Goal: Transaction & Acquisition: Book appointment/travel/reservation

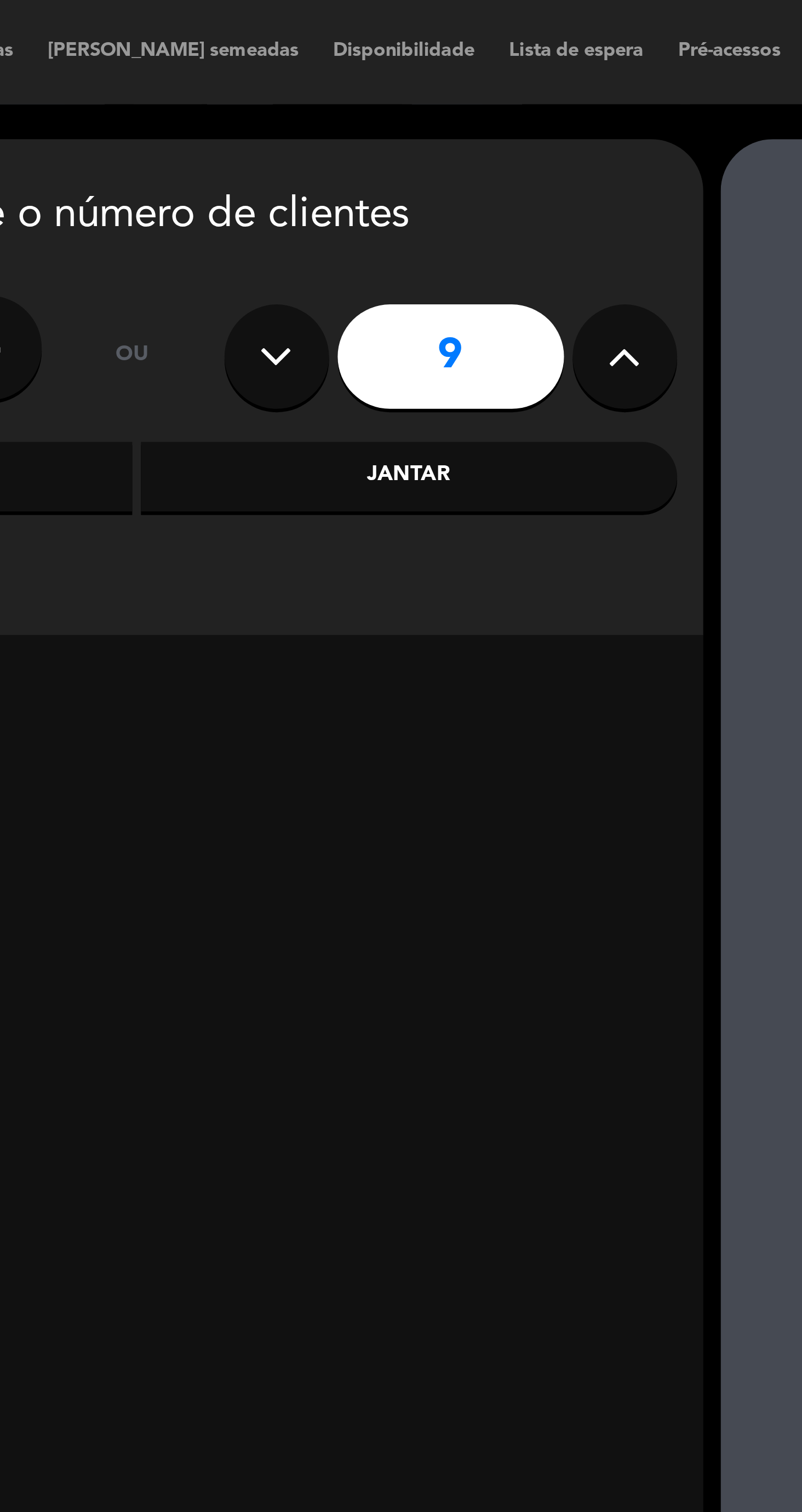
click at [462, 112] on icon at bounding box center [461, 112] width 11 height 16
click at [465, 113] on icon at bounding box center [461, 112] width 11 height 16
click at [467, 116] on button at bounding box center [461, 112] width 33 height 33
click at [459, 123] on button at bounding box center [461, 112] width 33 height 33
type input "13"
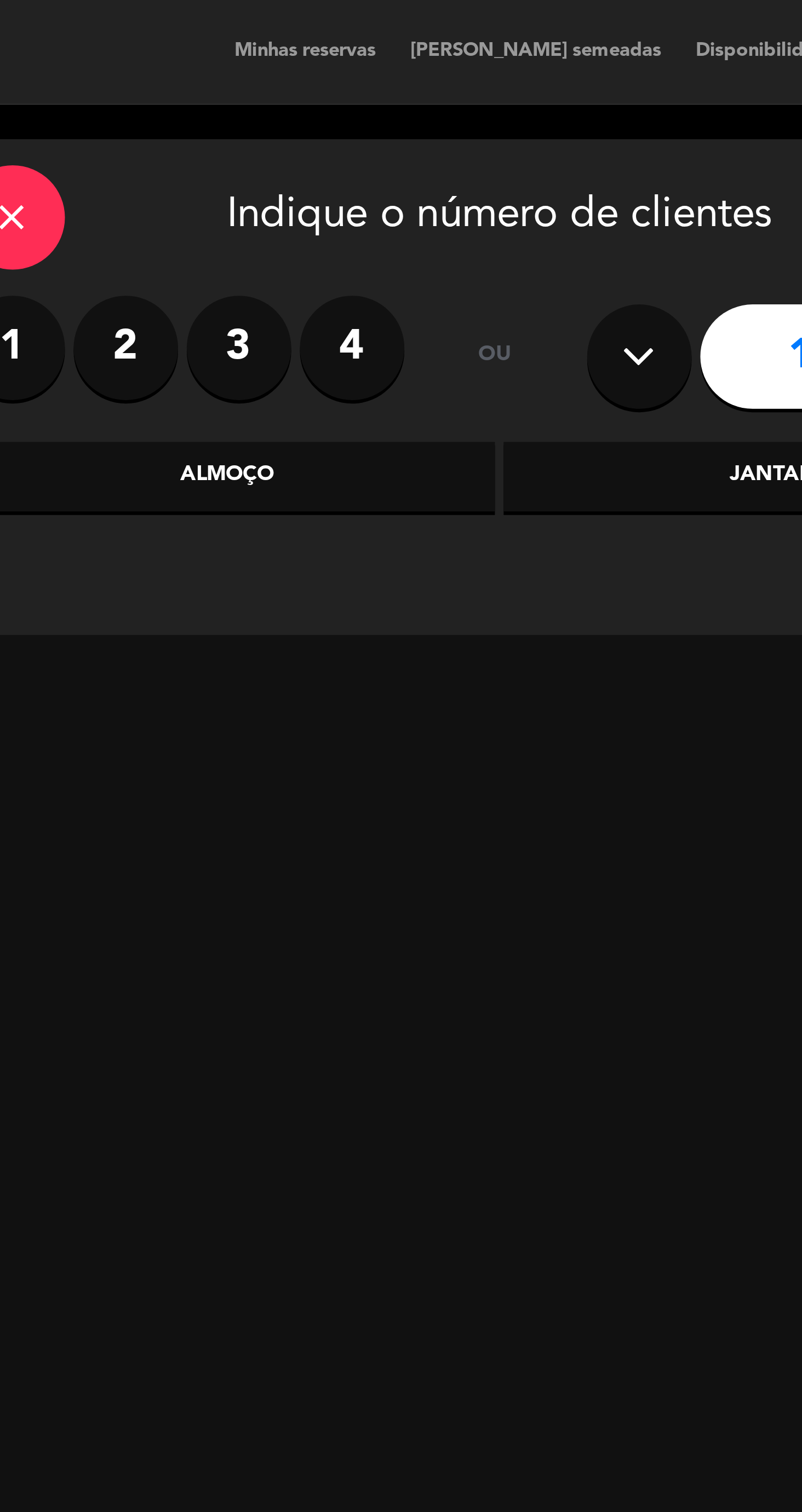
click at [193, 151] on div "Almoço" at bounding box center [222, 150] width 169 height 22
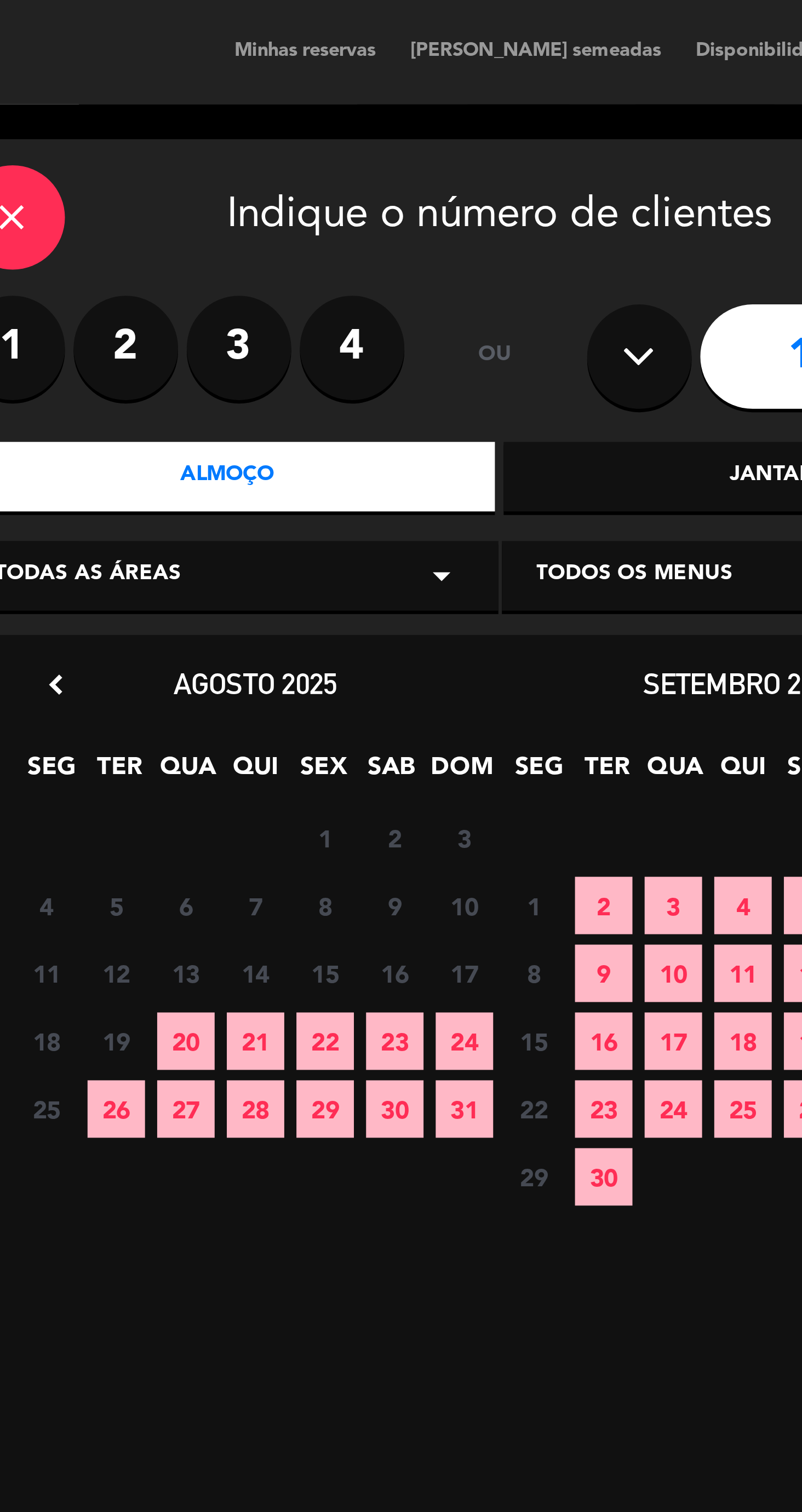
click at [206, 334] on span "20" at bounding box center [209, 328] width 18 height 18
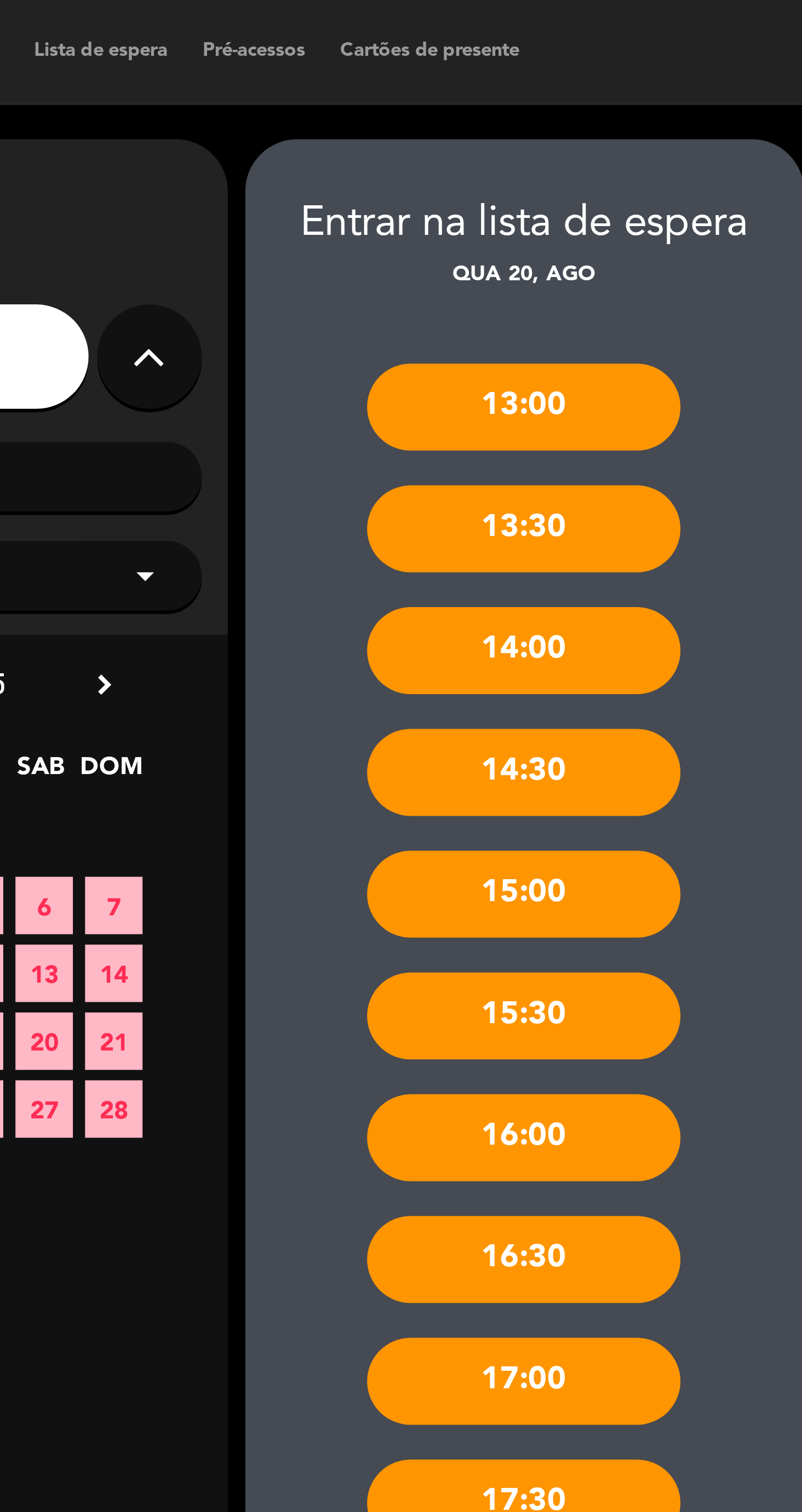
click at [561, 368] on div "16:00" at bounding box center [579, 358] width 98 height 28
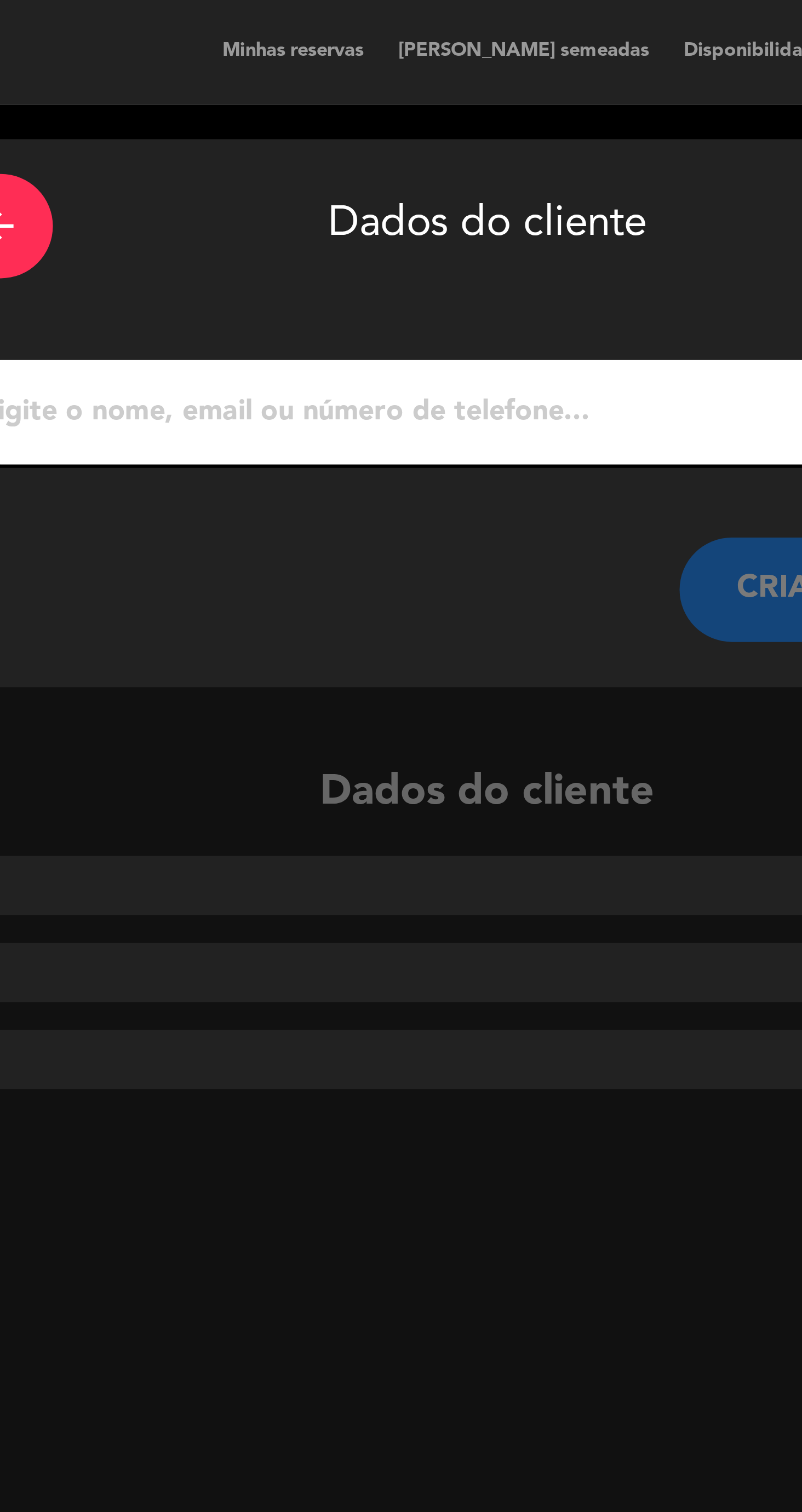
click at [197, 136] on input "1" at bounding box center [308, 129] width 323 height 15
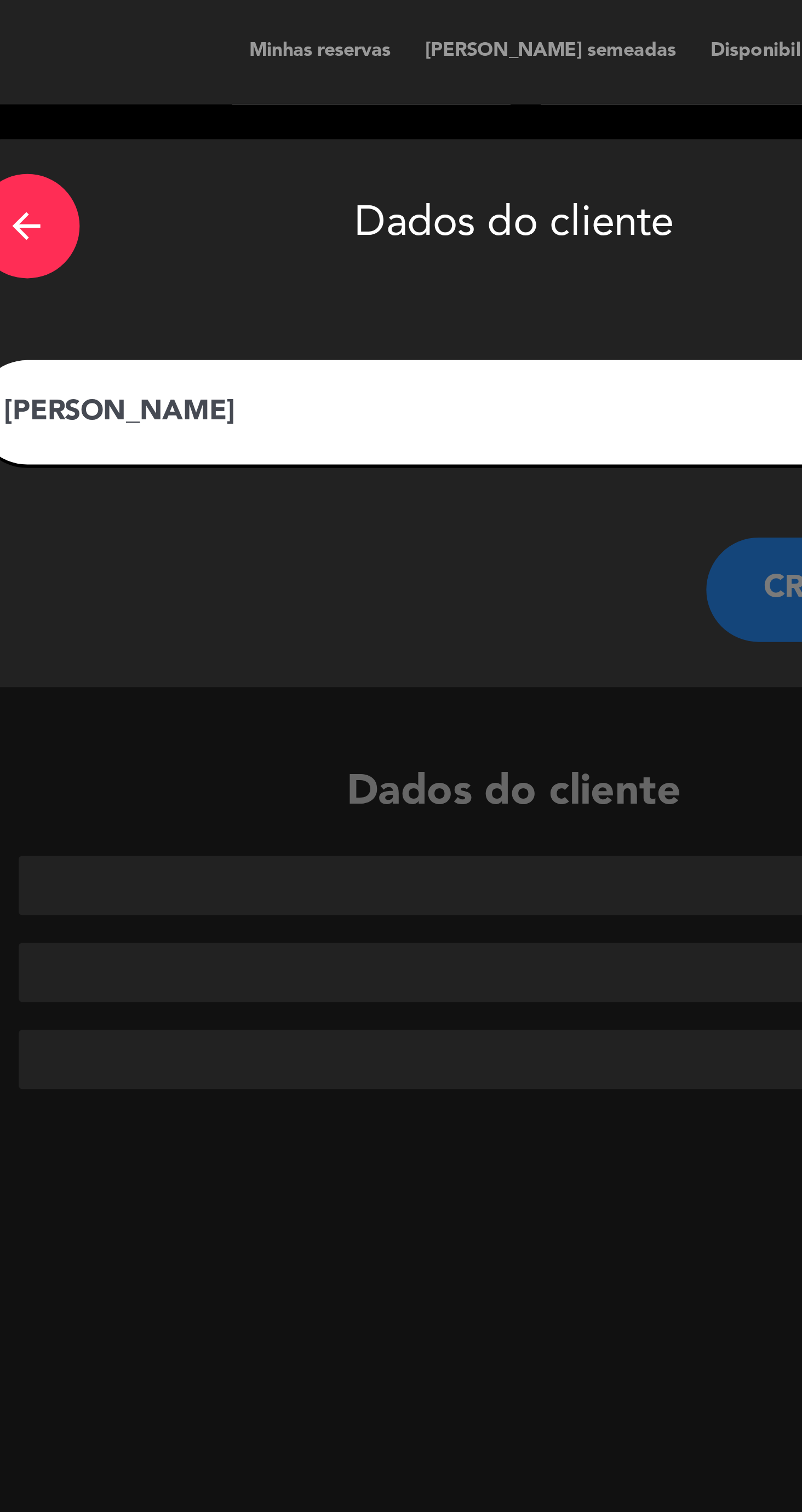
type input "Renan"
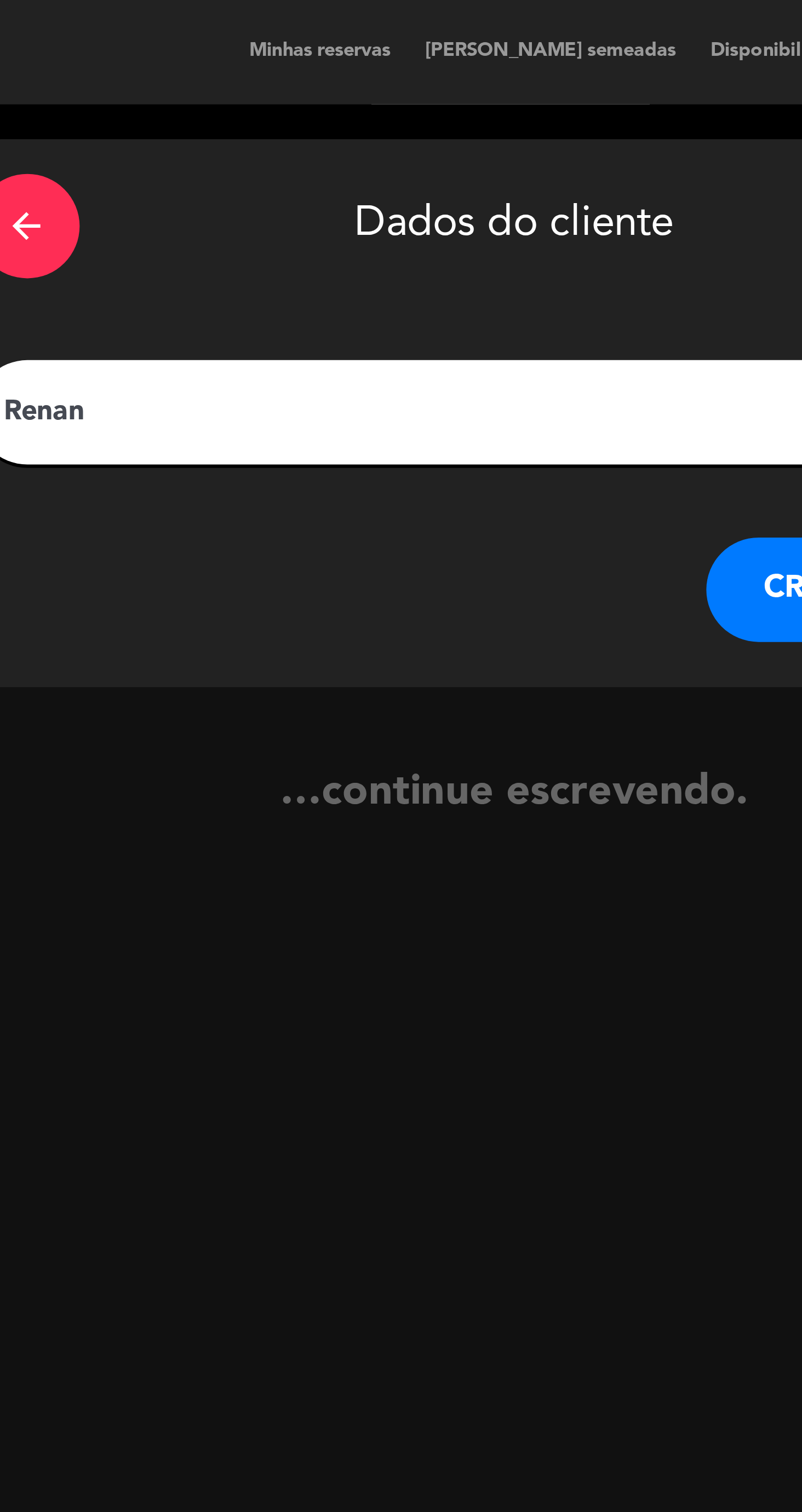
click at [378, 192] on button "CRIAR CLIENTE" at bounding box center [422, 186] width 110 height 33
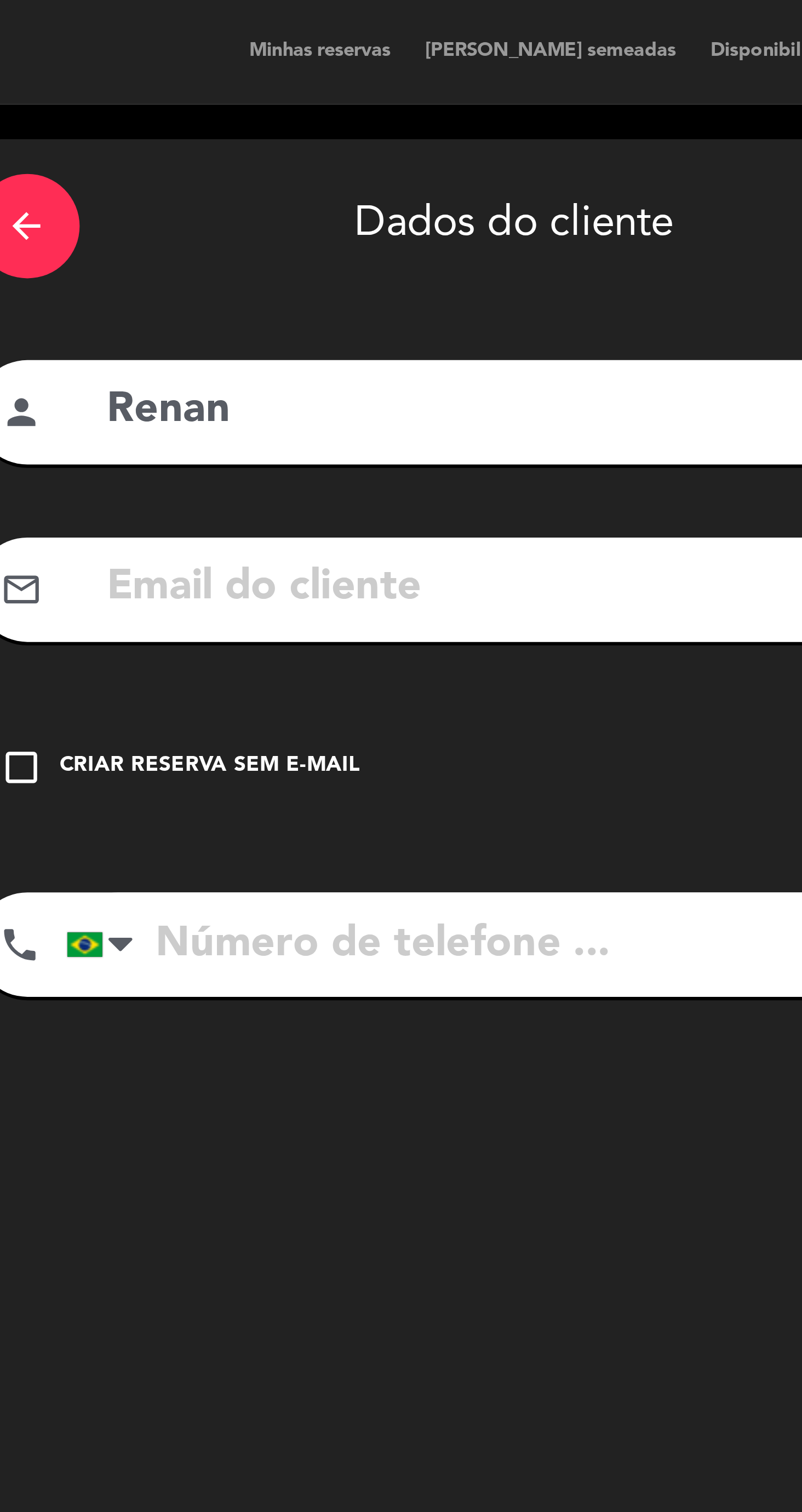
click at [231, 243] on div "Criar reserva sem e-mail" at bounding box center [212, 241] width 94 height 11
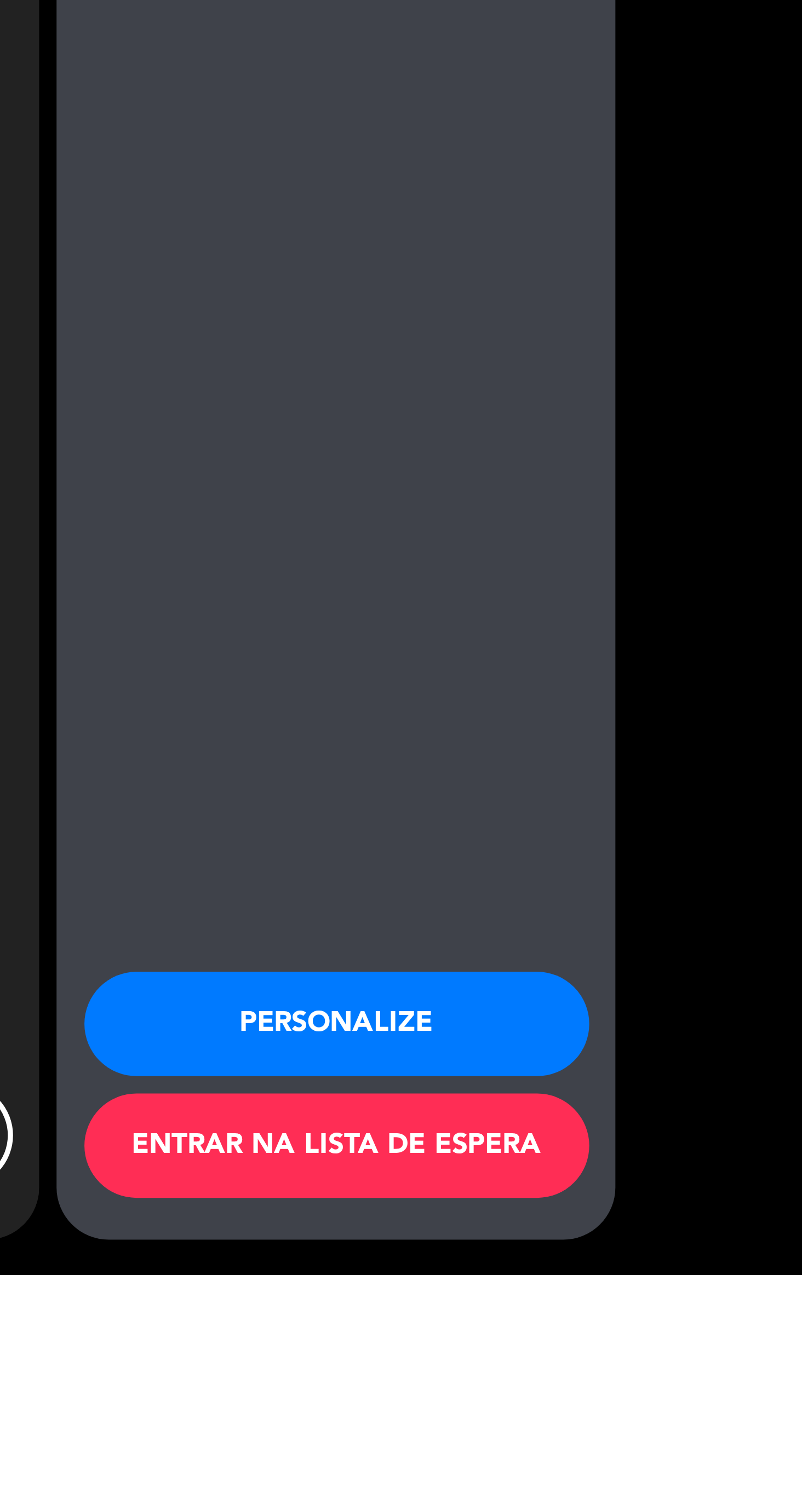
click at [604, 1450] on button "Personalize" at bounding box center [580, 1433] width 159 height 33
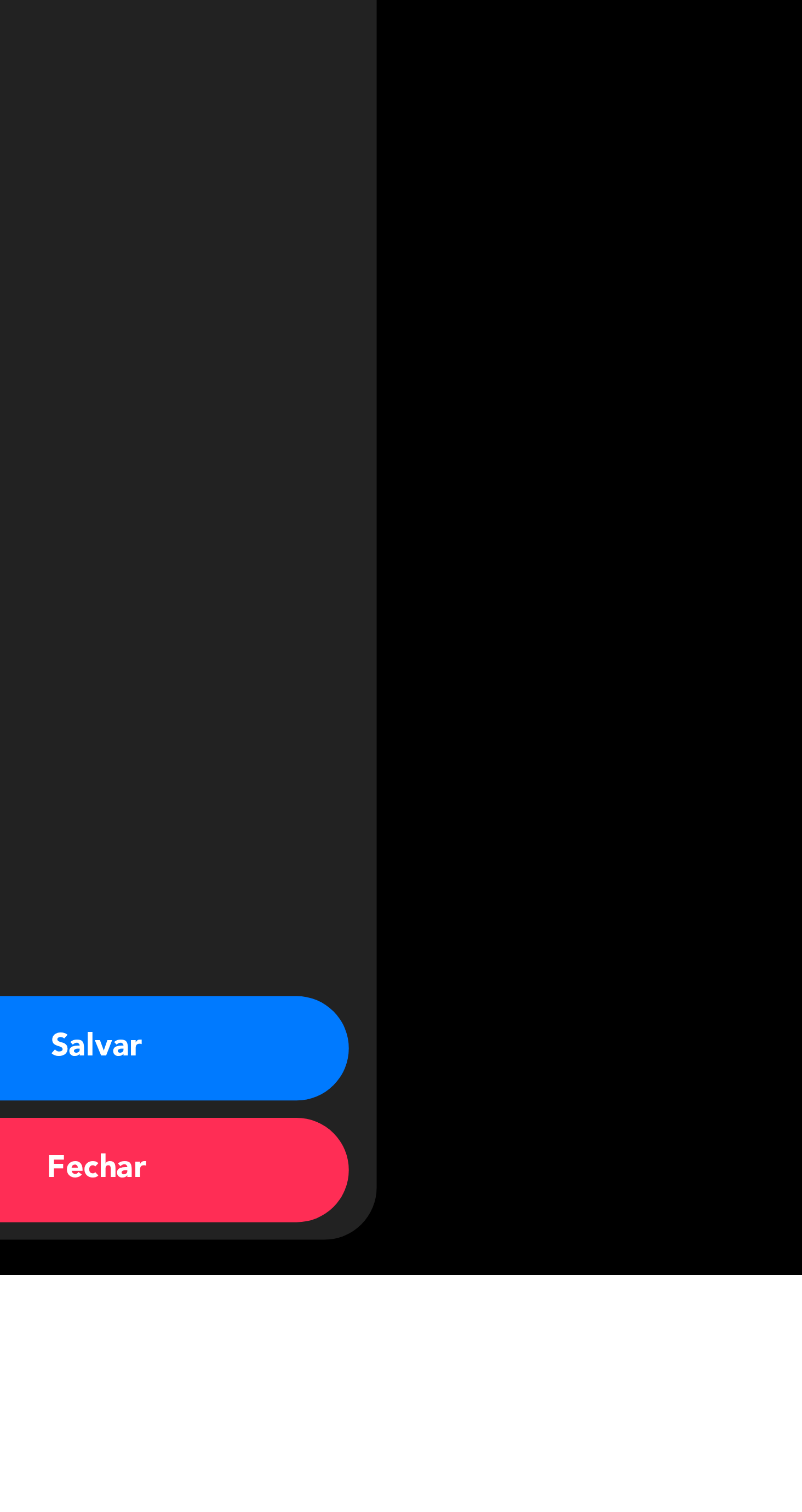
click at [621, 1458] on button "Salvar" at bounding box center [580, 1441] width 159 height 33
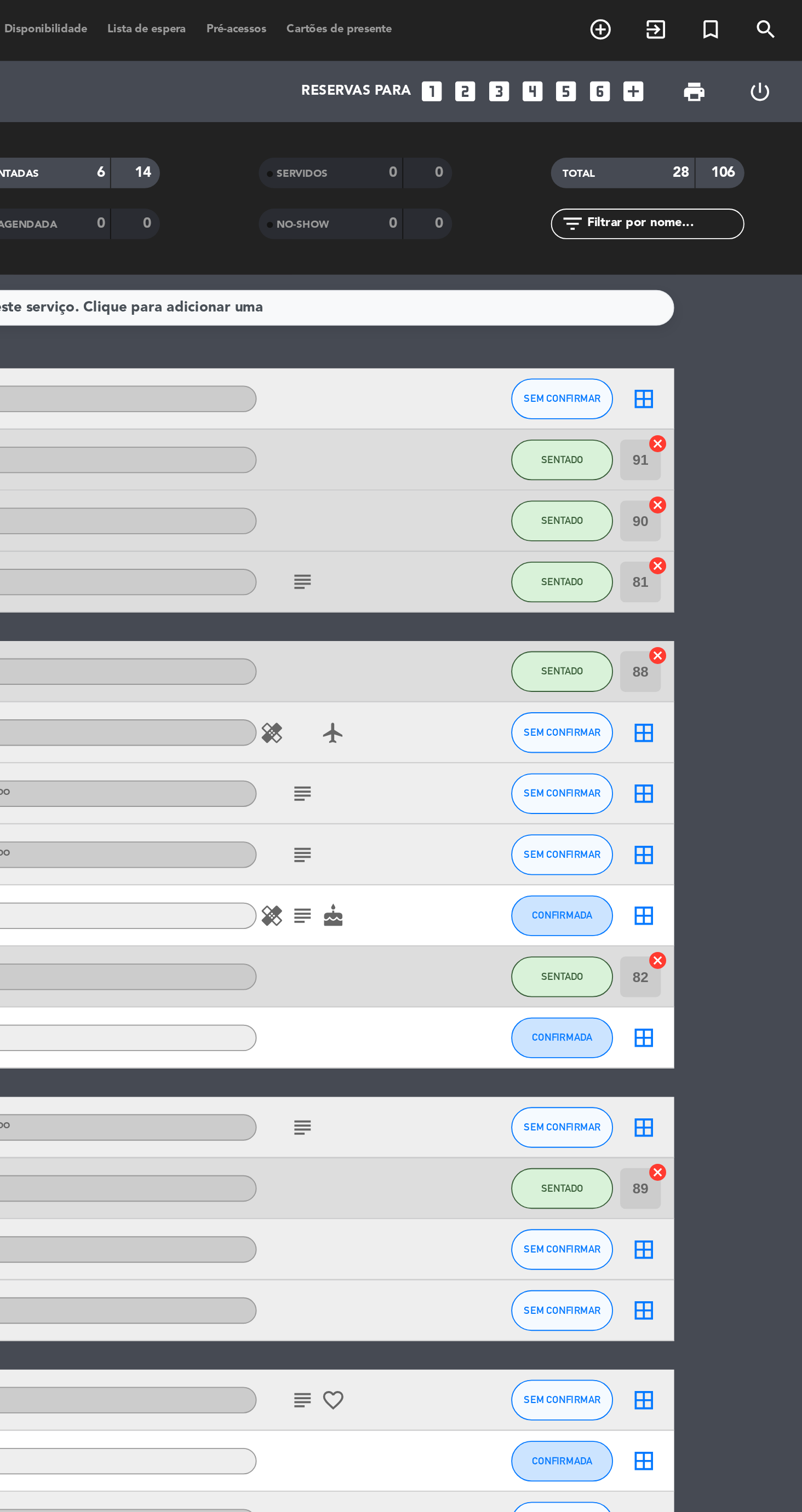
click at [737, 124] on input "text" at bounding box center [724, 120] width 85 height 12
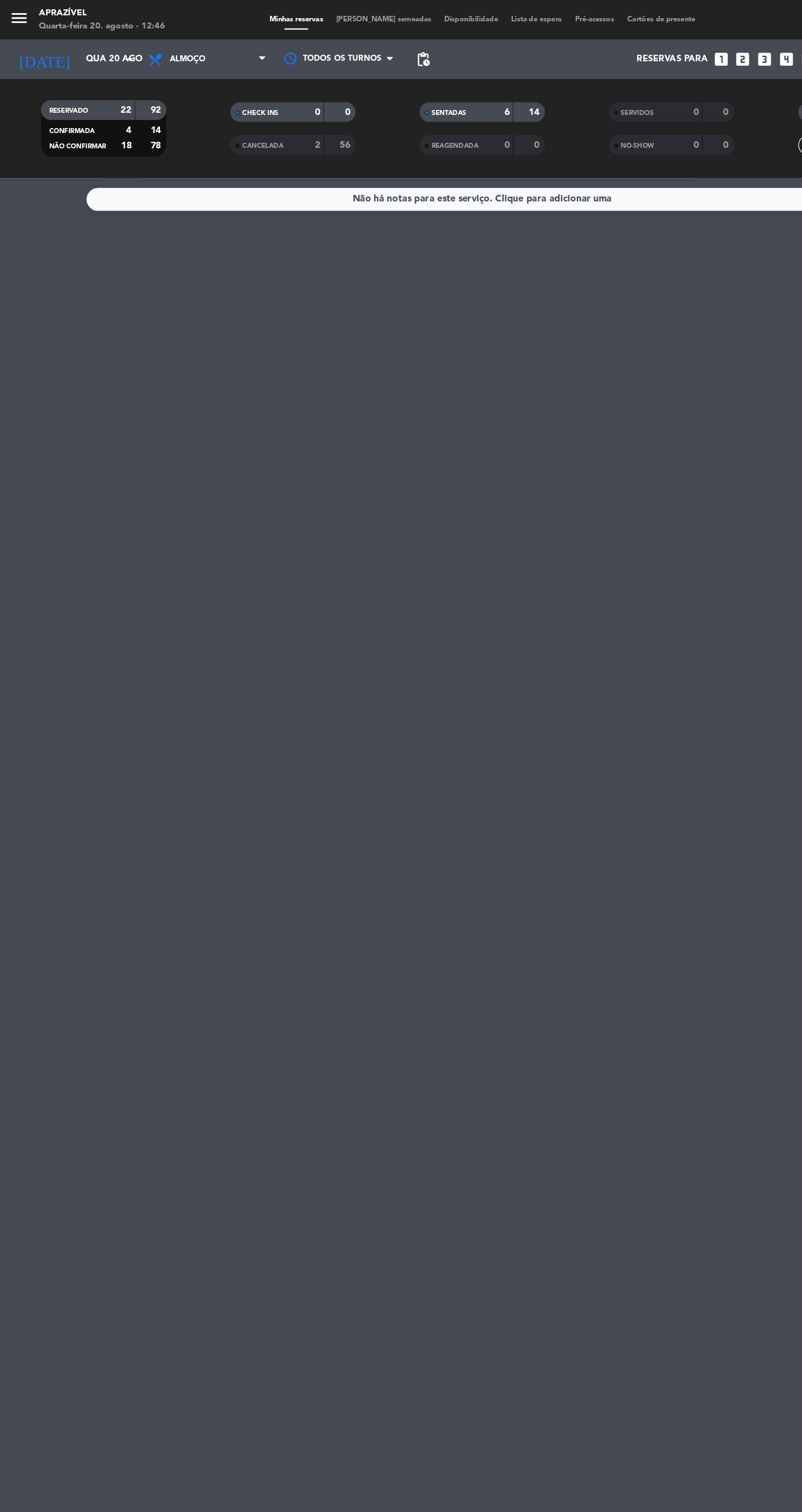
type input "Renan"
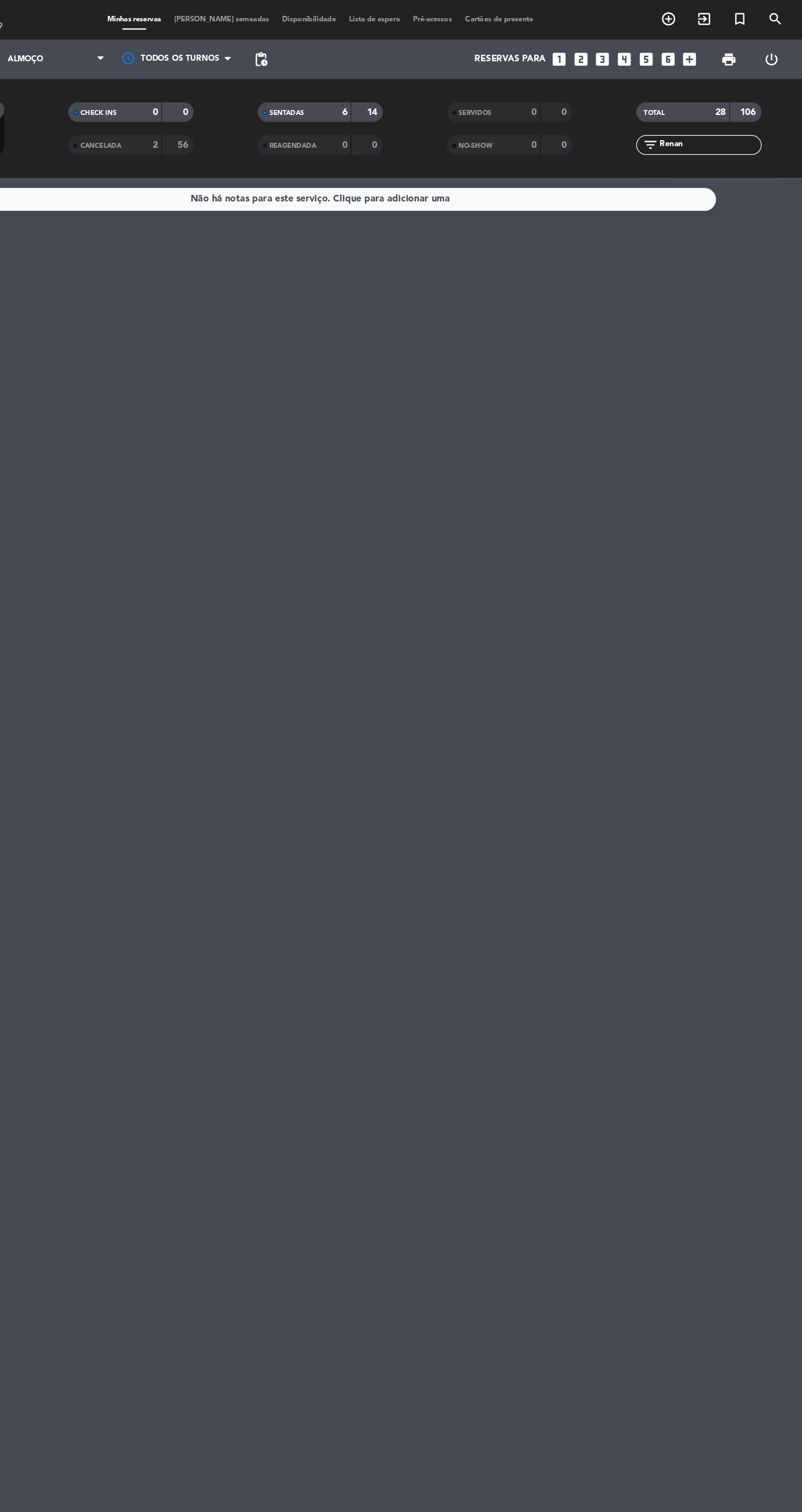
click at [701, 156] on div "Não há notas para este serviço. Clique para adicionar uma" at bounding box center [401, 165] width 657 height 19
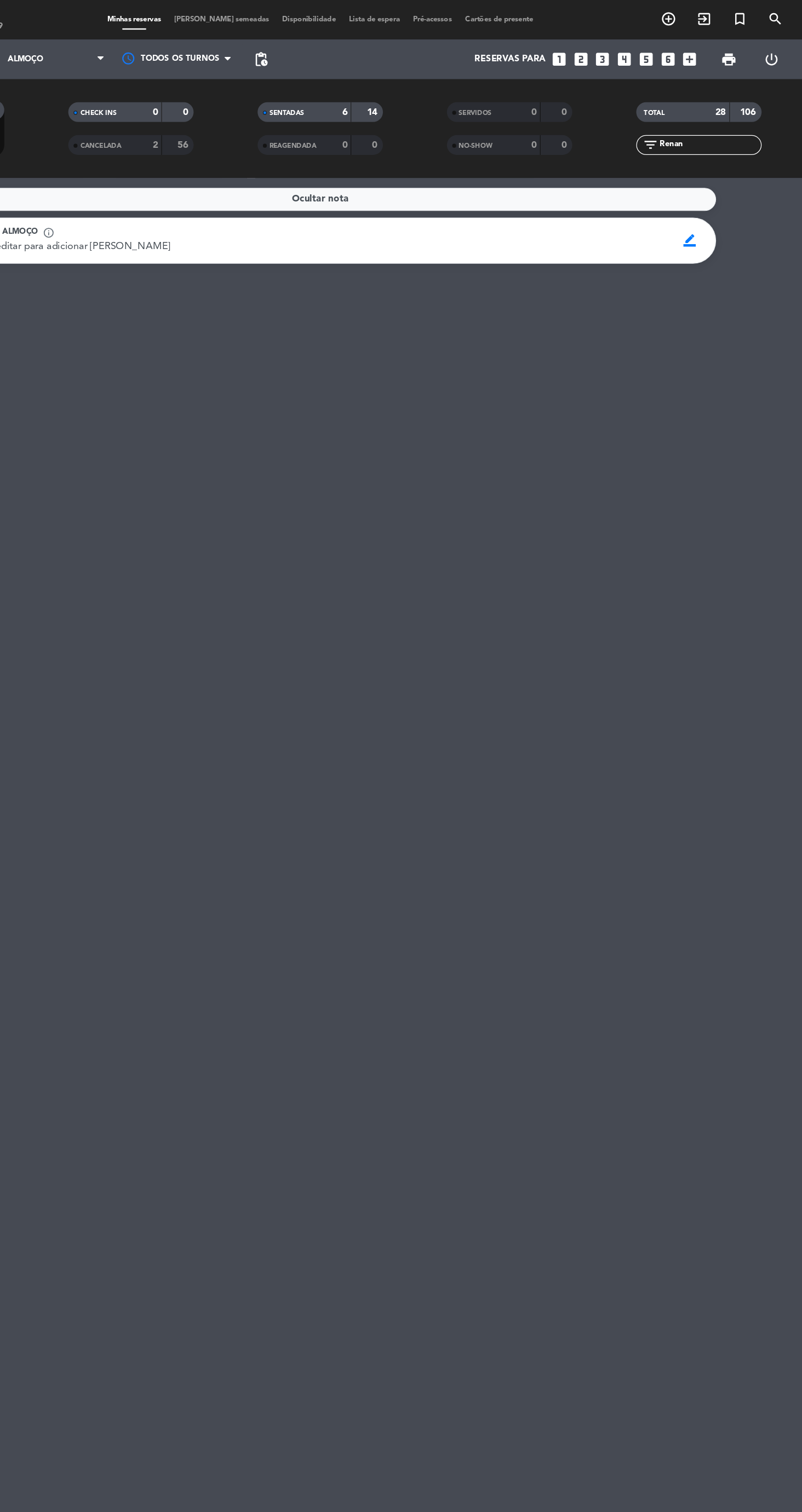
click at [727, 122] on input "Renan" at bounding box center [724, 120] width 85 height 12
